Goal: Find specific page/section: Find specific page/section

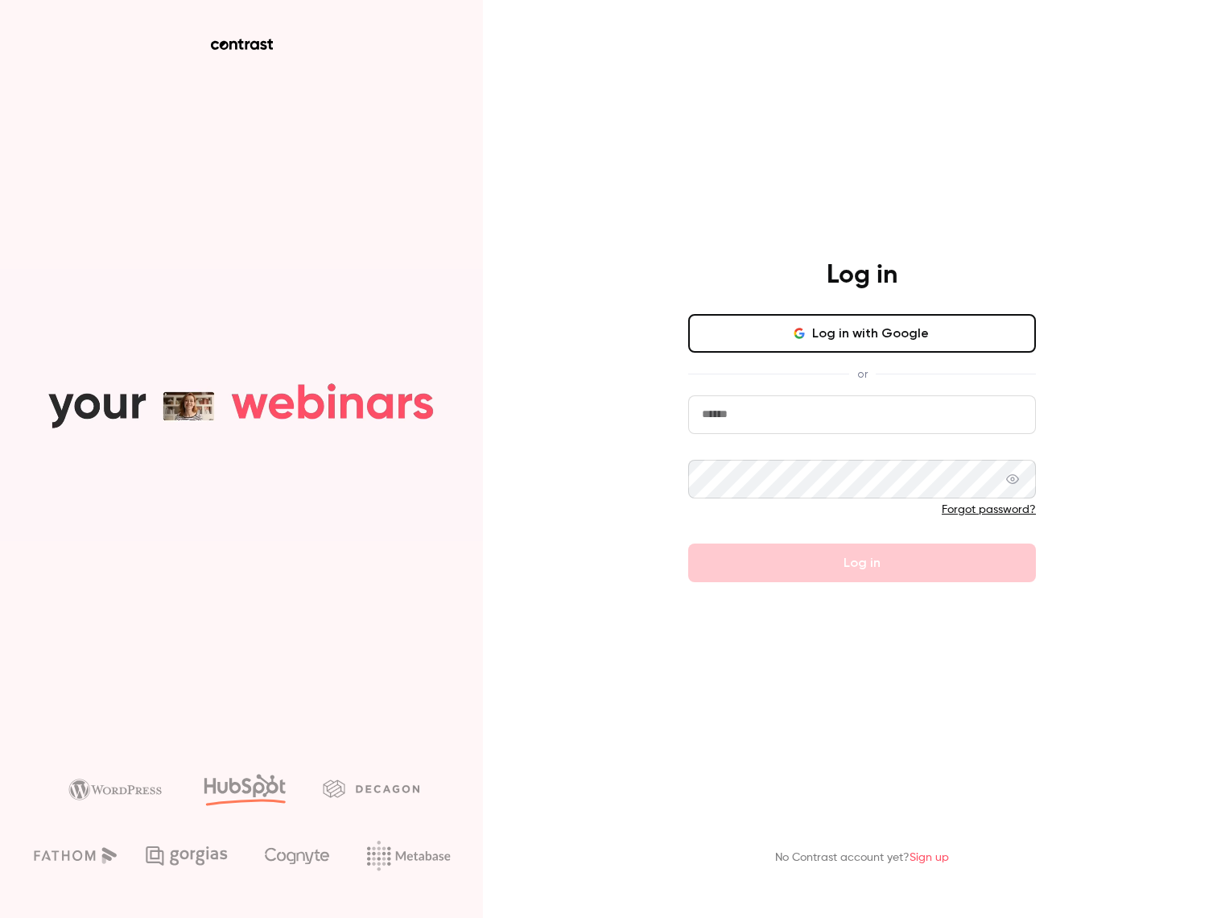
click at [754, 343] on button "Log in with Google" at bounding box center [862, 333] width 348 height 39
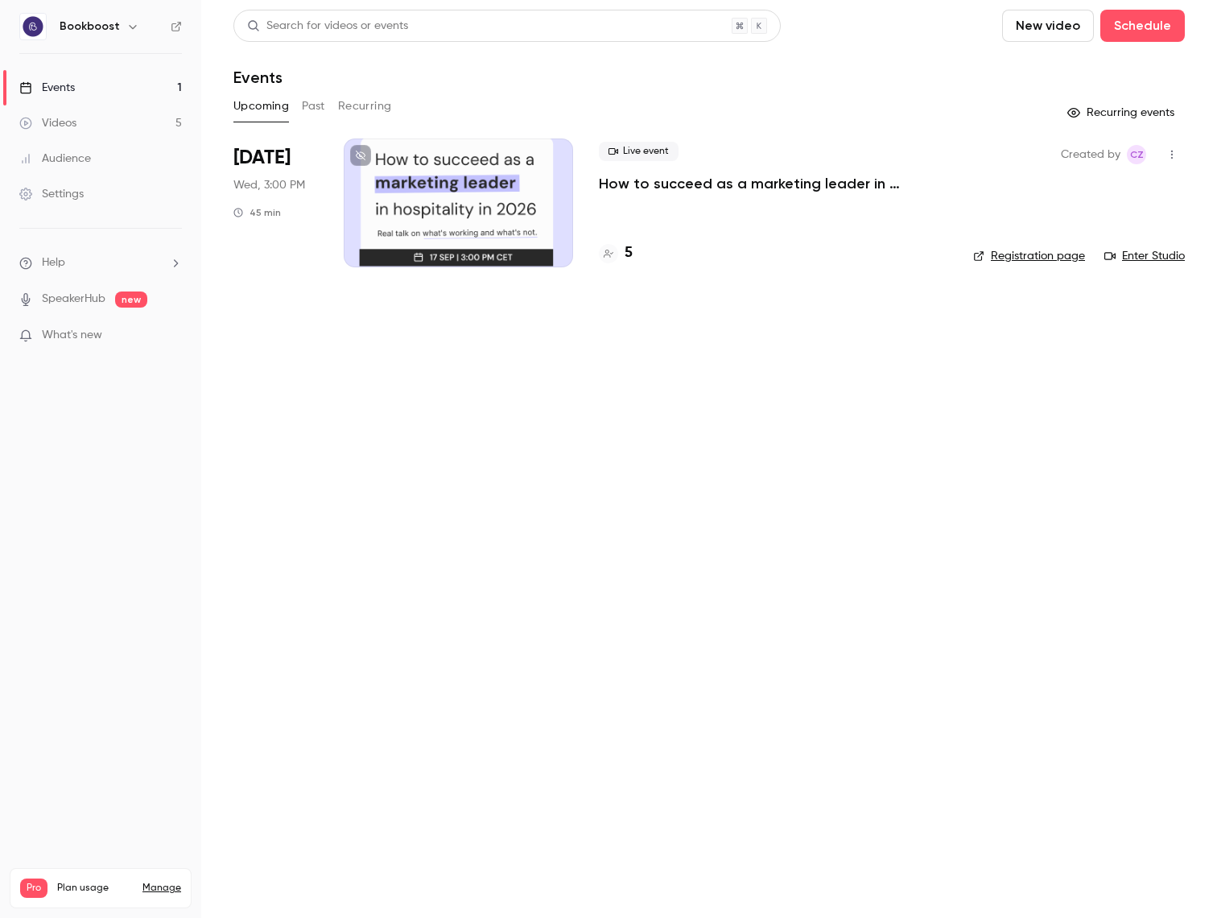
click at [710, 175] on p "How to succeed as a marketing leader in hospitality in [DATE]?" at bounding box center [773, 183] width 349 height 19
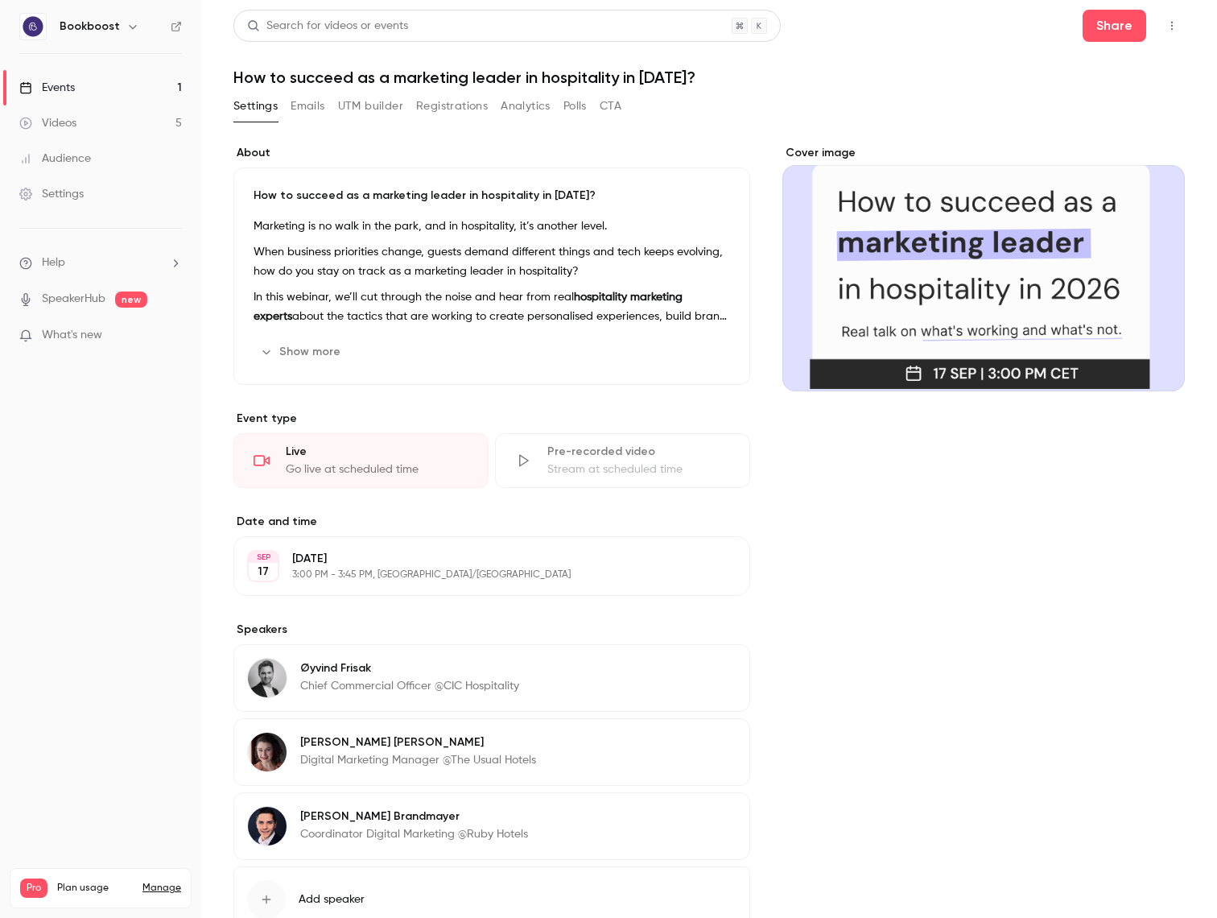
click at [105, 89] on link "Events 1" at bounding box center [100, 87] width 201 height 35
